Goal: Information Seeking & Learning: Learn about a topic

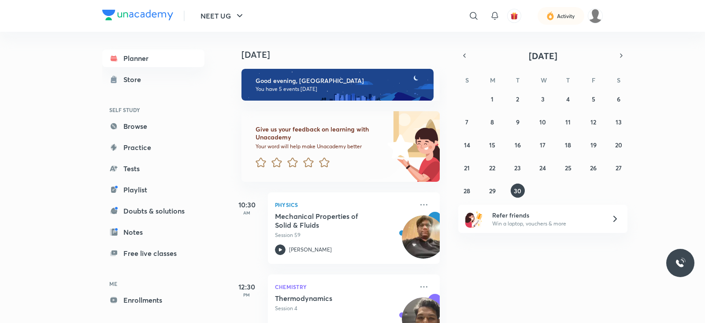
scroll to position [148, 0]
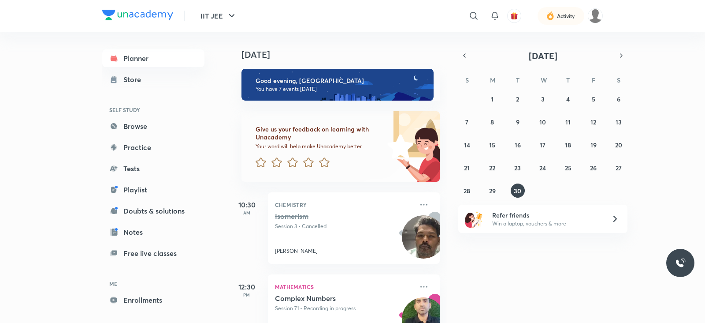
scroll to position [239, 0]
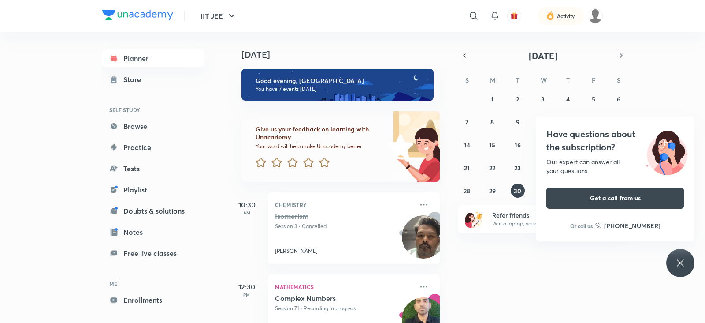
scroll to position [355, 0]
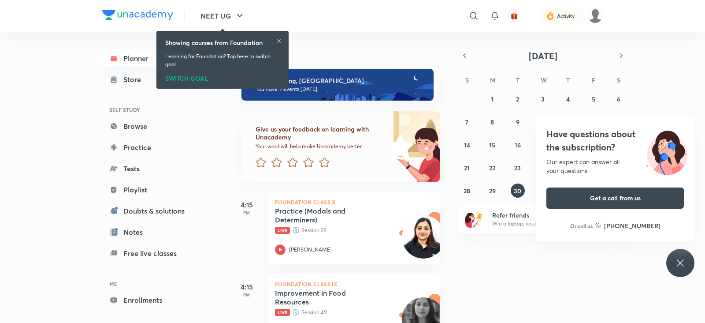
scroll to position [40, 0]
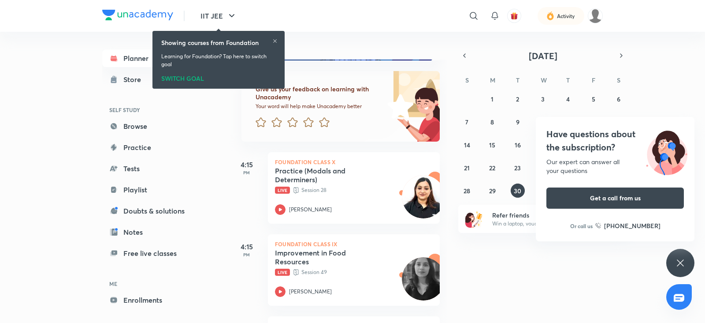
click at [189, 77] on div "SWITCH GOAL" at bounding box center [218, 77] width 115 height 10
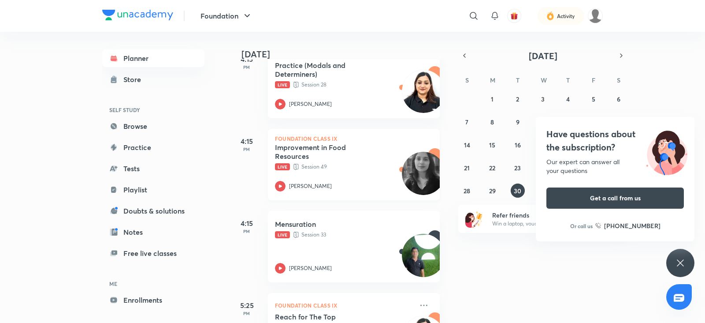
scroll to position [114, 0]
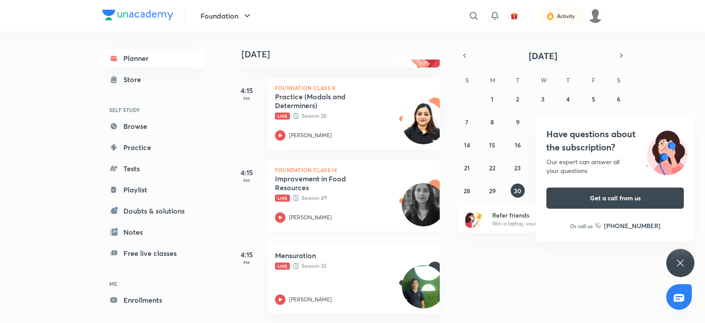
click at [286, 217] on div "[PERSON_NAME]" at bounding box center [344, 217] width 138 height 11
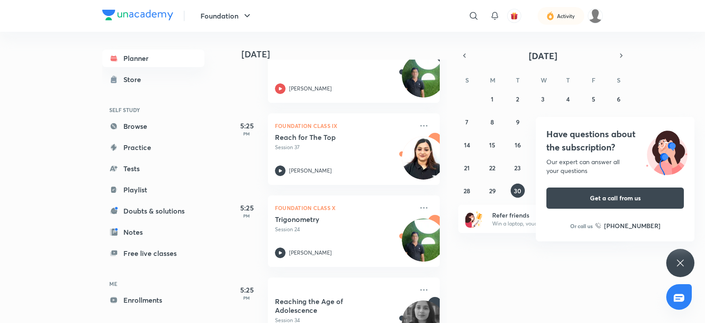
scroll to position [326, 0]
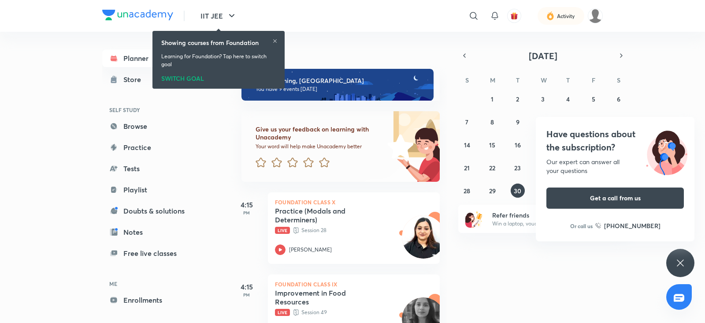
scroll to position [142, 0]
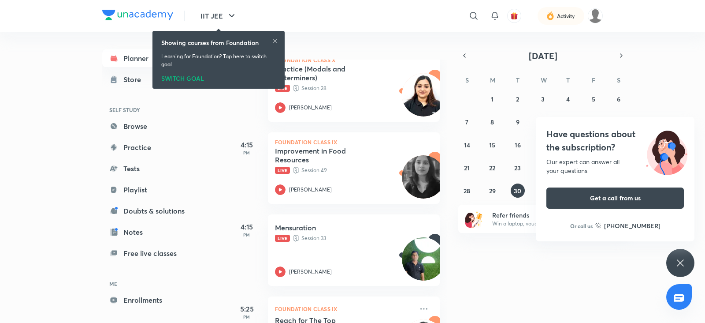
click at [181, 79] on div "SWITCH GOAL" at bounding box center [218, 77] width 115 height 10
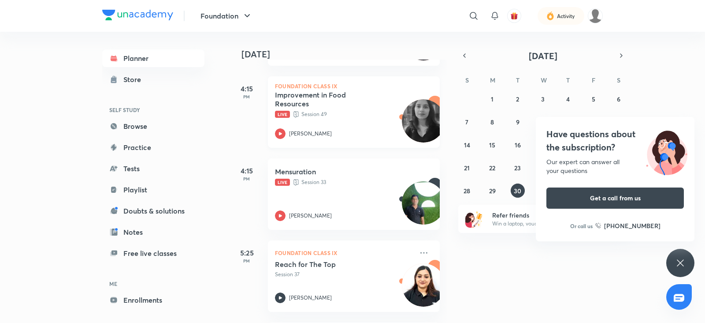
scroll to position [199, 0]
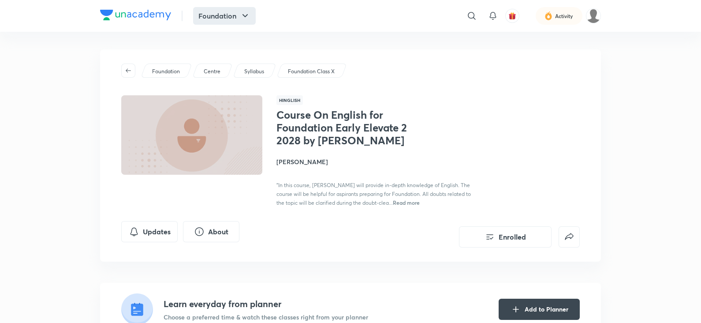
click at [240, 16] on icon "button" at bounding box center [245, 16] width 11 height 11
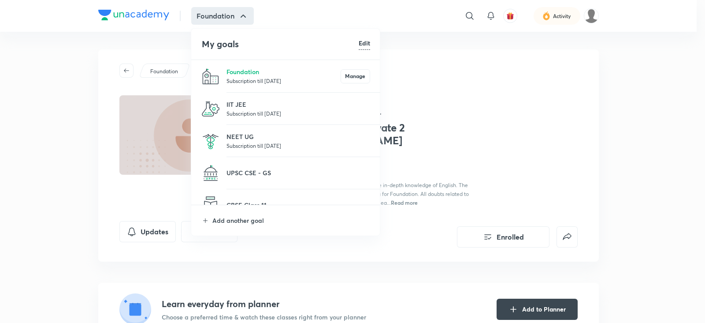
click at [232, 78] on p "Subscription till 6 Feb 2026" at bounding box center [284, 80] width 114 height 9
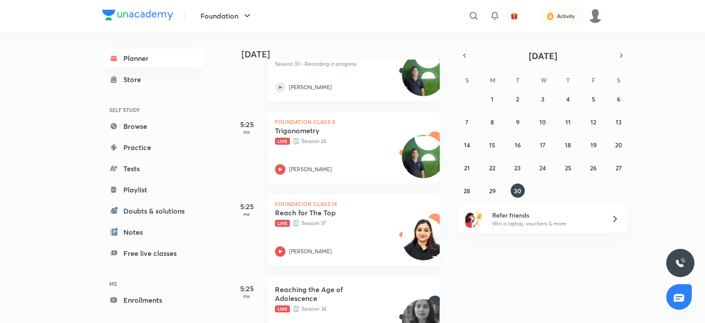
scroll to position [330, 0]
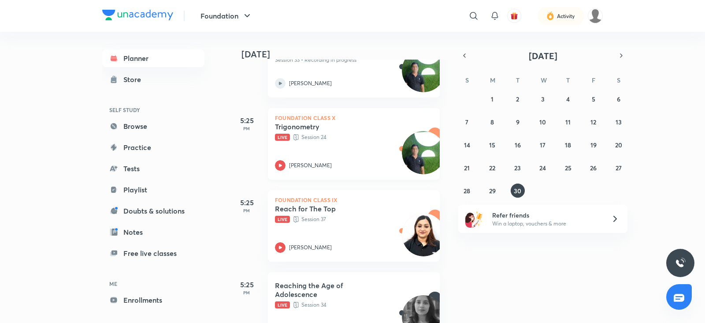
click at [279, 165] on icon at bounding box center [280, 165] width 3 height 3
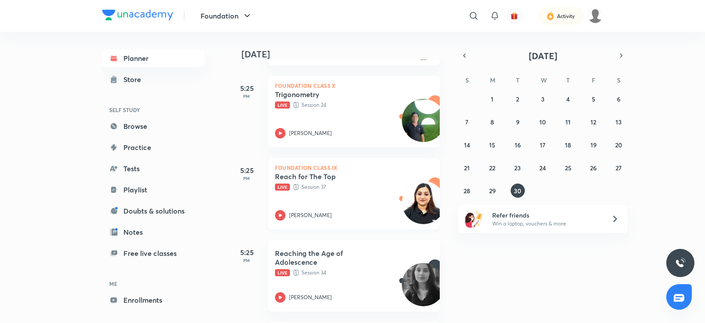
scroll to position [363, 0]
click at [280, 217] on icon at bounding box center [280, 214] width 11 height 11
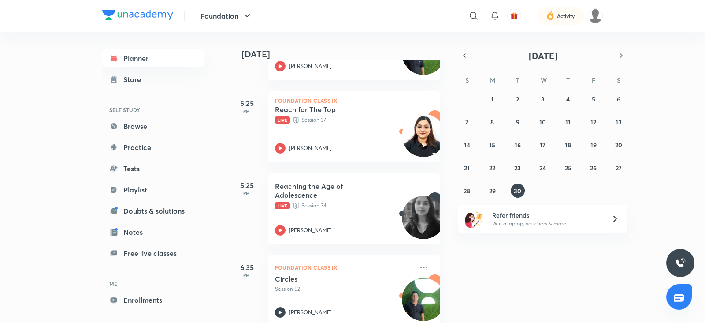
scroll to position [440, 0]
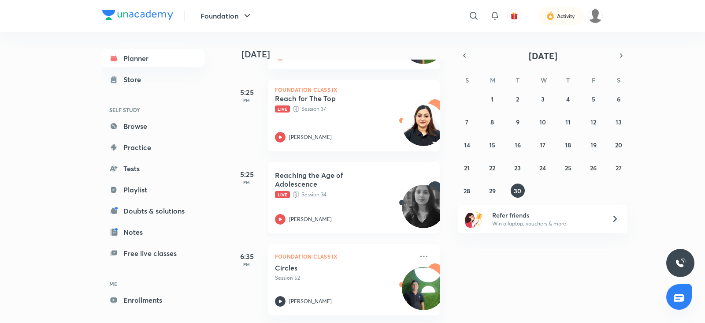
click at [280, 216] on icon at bounding box center [280, 219] width 11 height 11
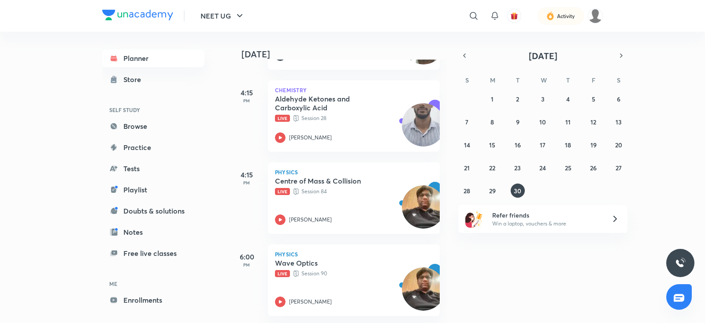
scroll to position [284, 0]
